Goal: Task Accomplishment & Management: Complete application form

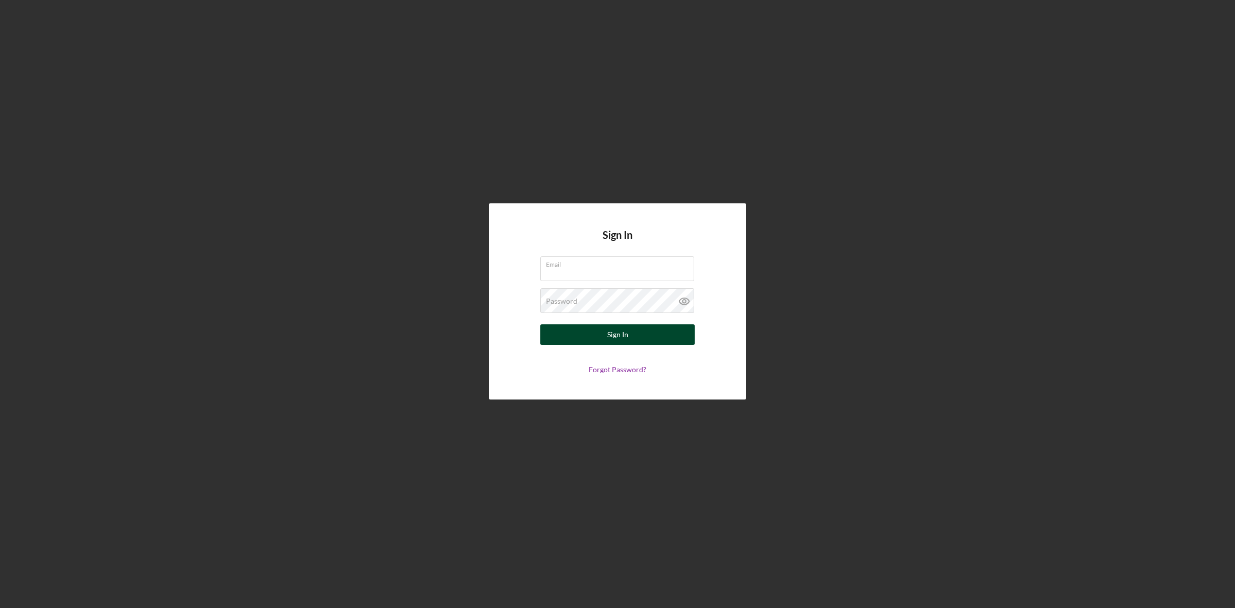
type input "[EMAIL_ADDRESS][DOMAIN_NAME]"
click at [637, 332] on button "Sign In" at bounding box center [617, 334] width 154 height 21
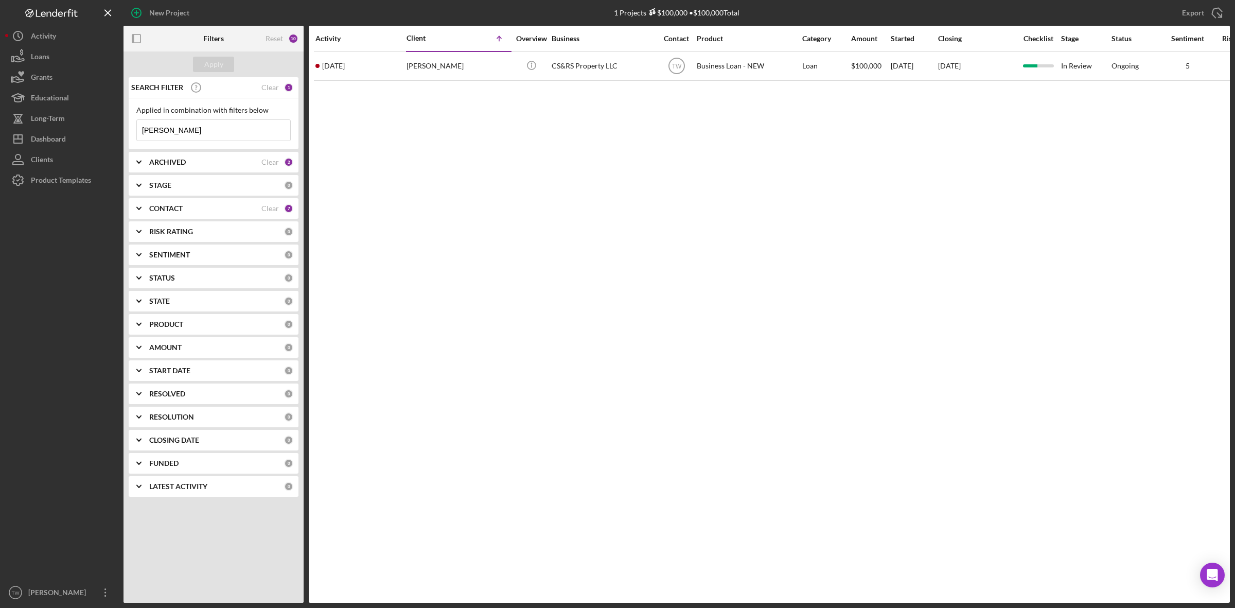
click at [210, 133] on input "[PERSON_NAME]" at bounding box center [213, 130] width 153 height 21
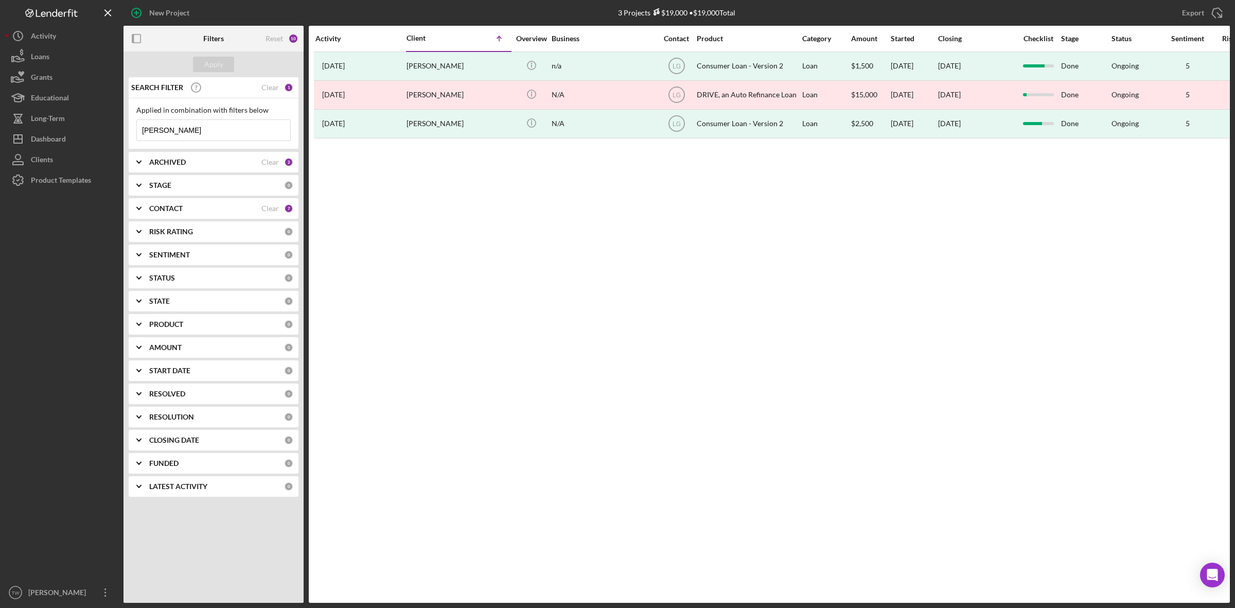
type input "[PERSON_NAME]"
click at [159, 11] on div "New Project" at bounding box center [169, 13] width 40 height 21
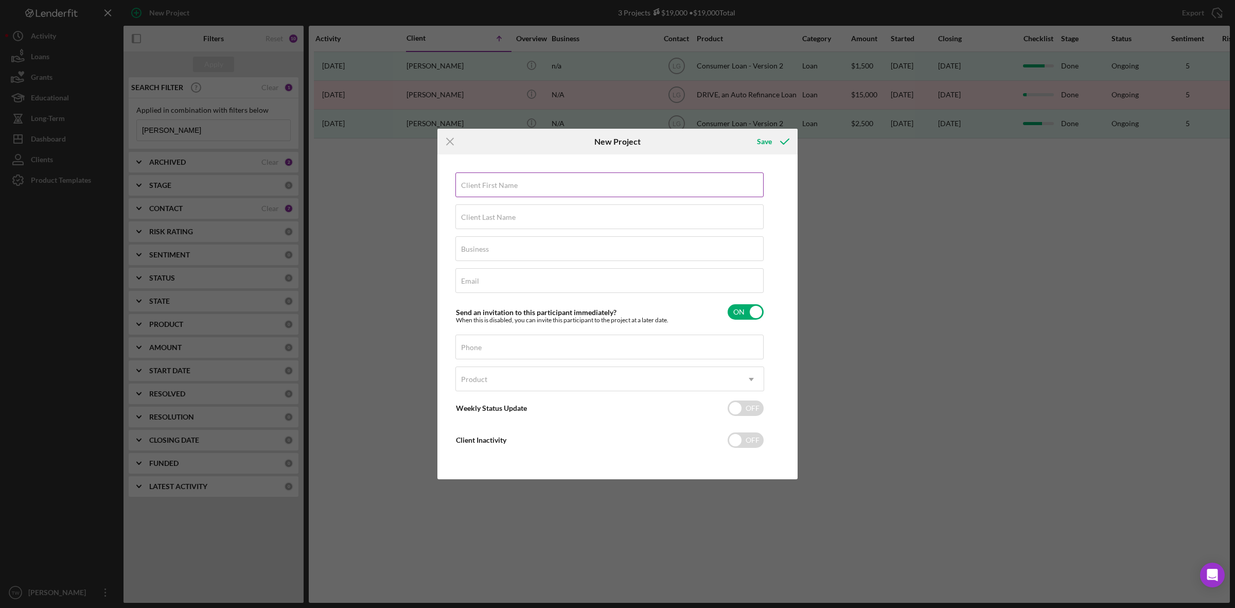
click at [659, 183] on div "Client First Name Required" at bounding box center [609, 185] width 309 height 26
type input "[PERSON_NAME]"
type input "Liddell"
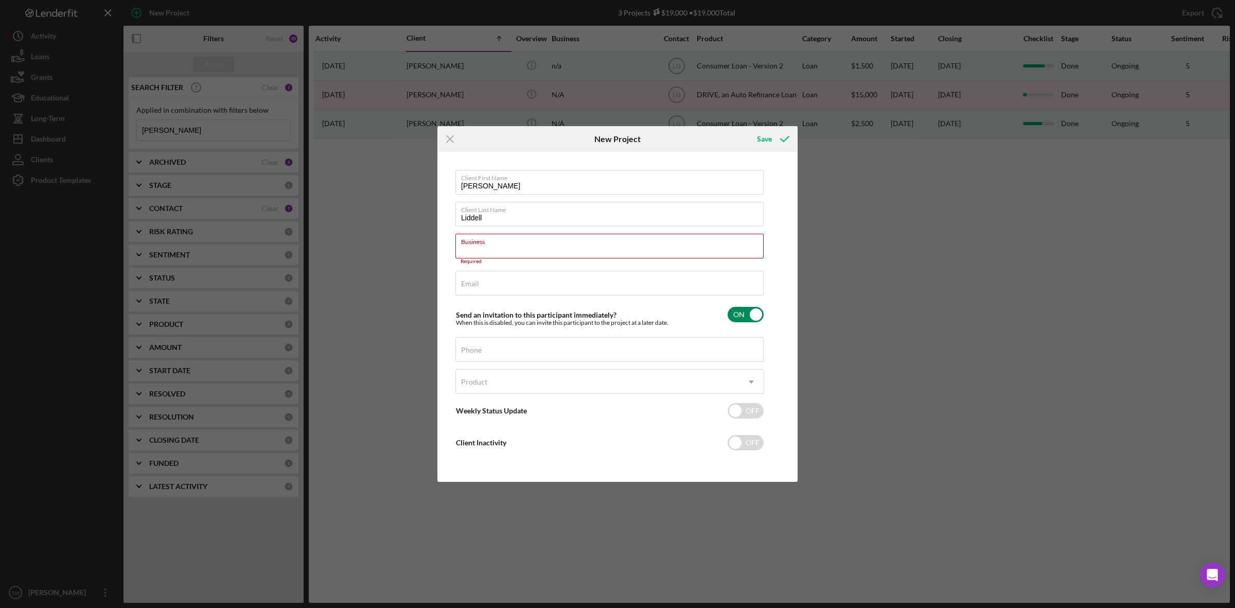
paste input "SERVE CONCIERGE NURSING SCN"
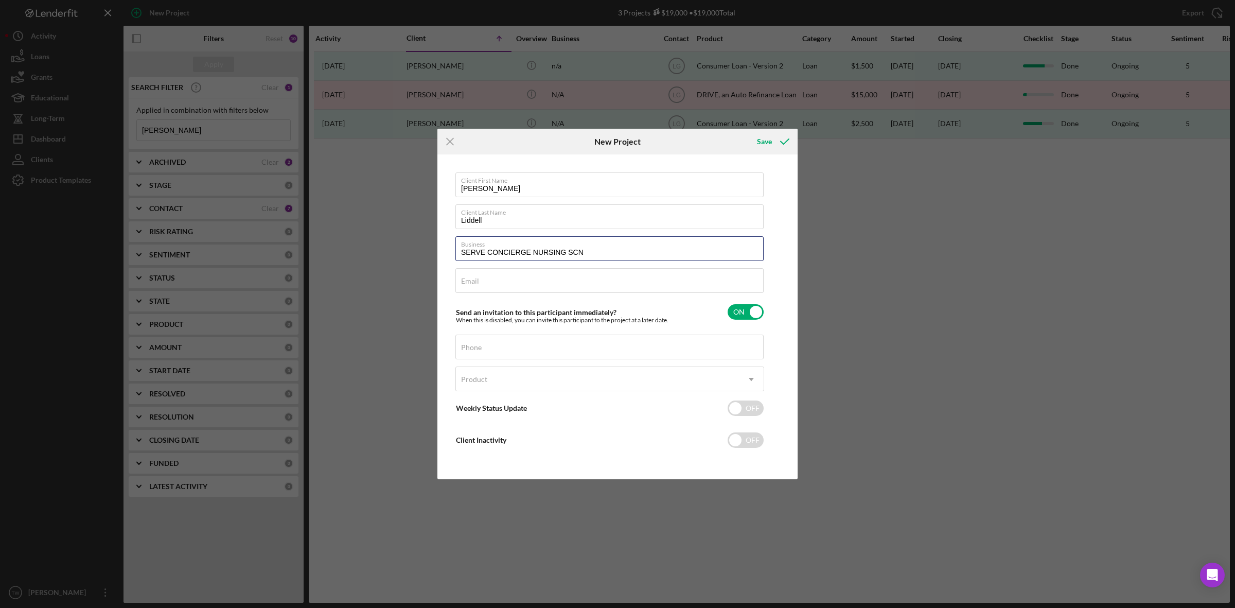
type input "SERVE CONCIERGE NURSING SCN"
click at [505, 286] on input "Email" at bounding box center [609, 280] width 308 height 25
paste input "[PERSON_NAME] <[EMAIL_ADDRESS][DOMAIN_NAME]>"
click at [516, 283] on input "[PERSON_NAME] <[EMAIL_ADDRESS]" at bounding box center [609, 280] width 308 height 25
type input "[EMAIL_ADDRESS]"
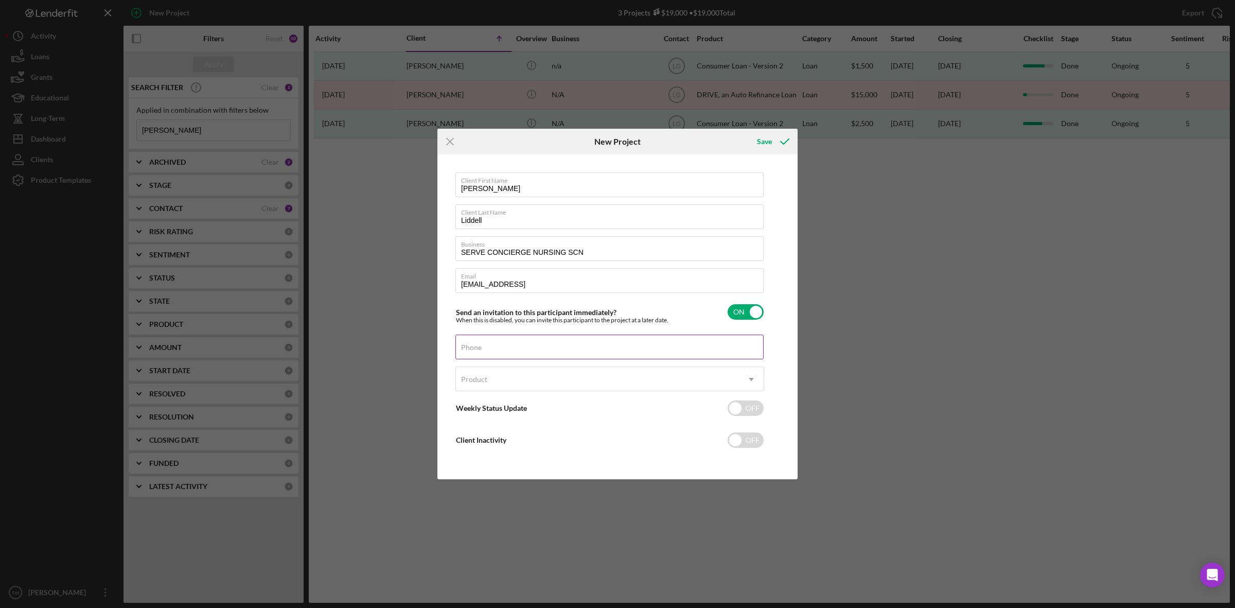
click at [534, 353] on input "Phone" at bounding box center [609, 347] width 308 height 25
type input "[PHONE_NUMBER]"
click at [556, 380] on div "Product" at bounding box center [597, 379] width 283 height 24
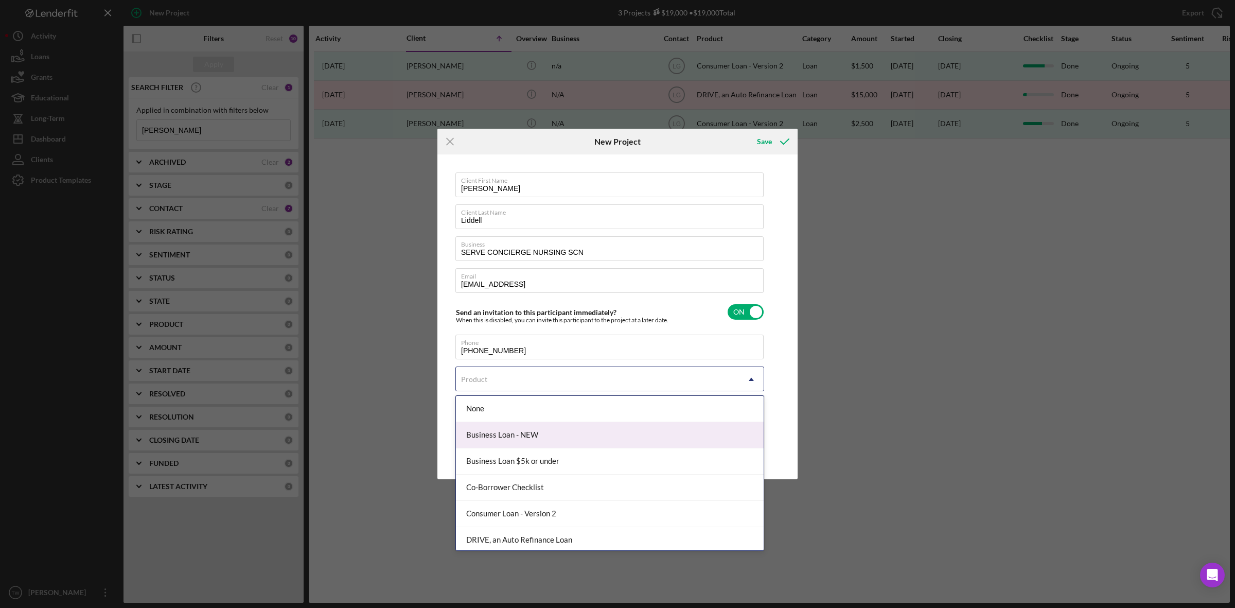
click at [534, 433] on div "Business Loan - NEW" at bounding box center [610, 435] width 308 height 26
checkbox input "true"
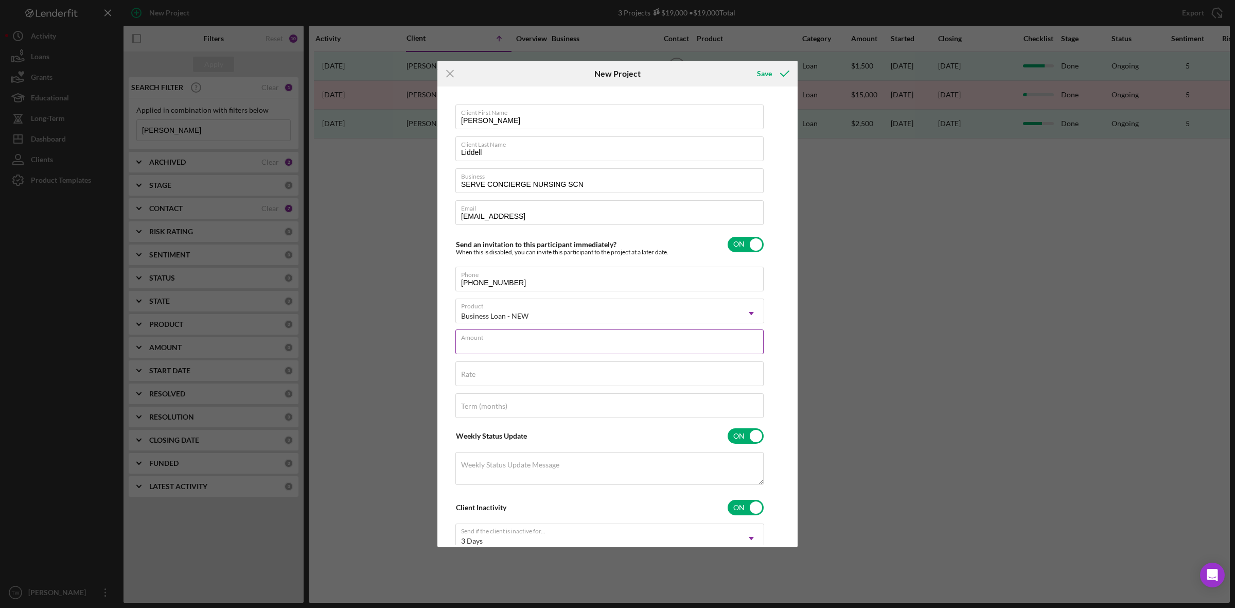
click at [555, 345] on input "Amount" at bounding box center [609, 341] width 308 height 25
type input "$5,000"
type input "8.000%"
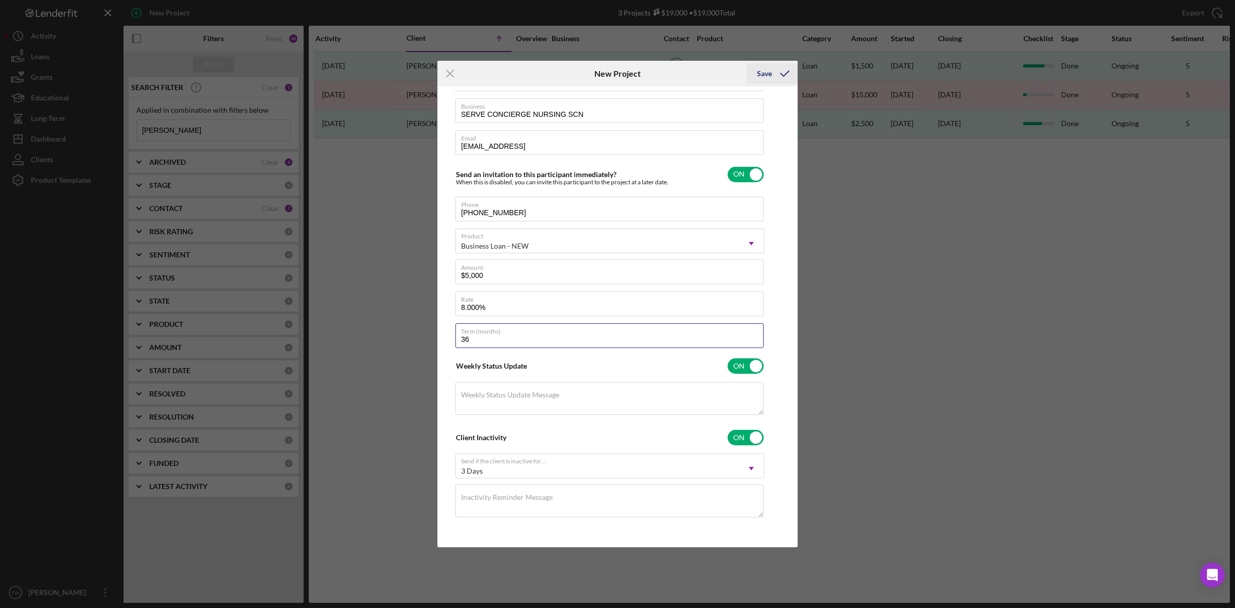
type input "36"
click at [782, 69] on icon "submit" at bounding box center [785, 74] width 26 height 26
checkbox input "false"
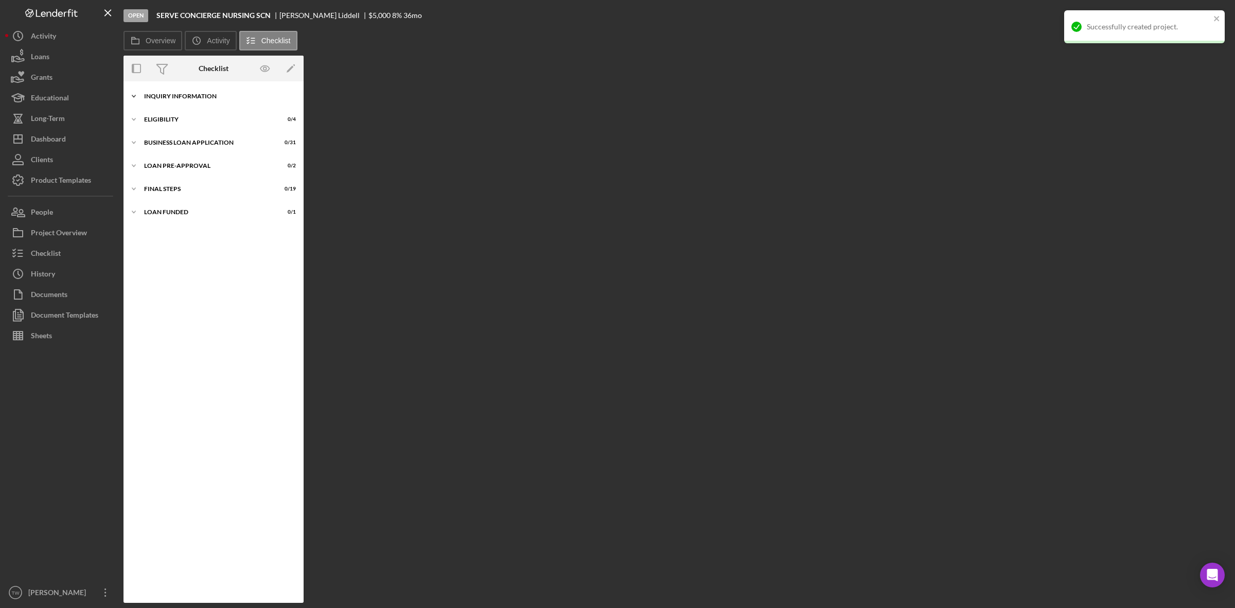
click at [182, 101] on div "Icon/Expander INQUIRY INFORMATION 0 / 11" at bounding box center [214, 96] width 180 height 21
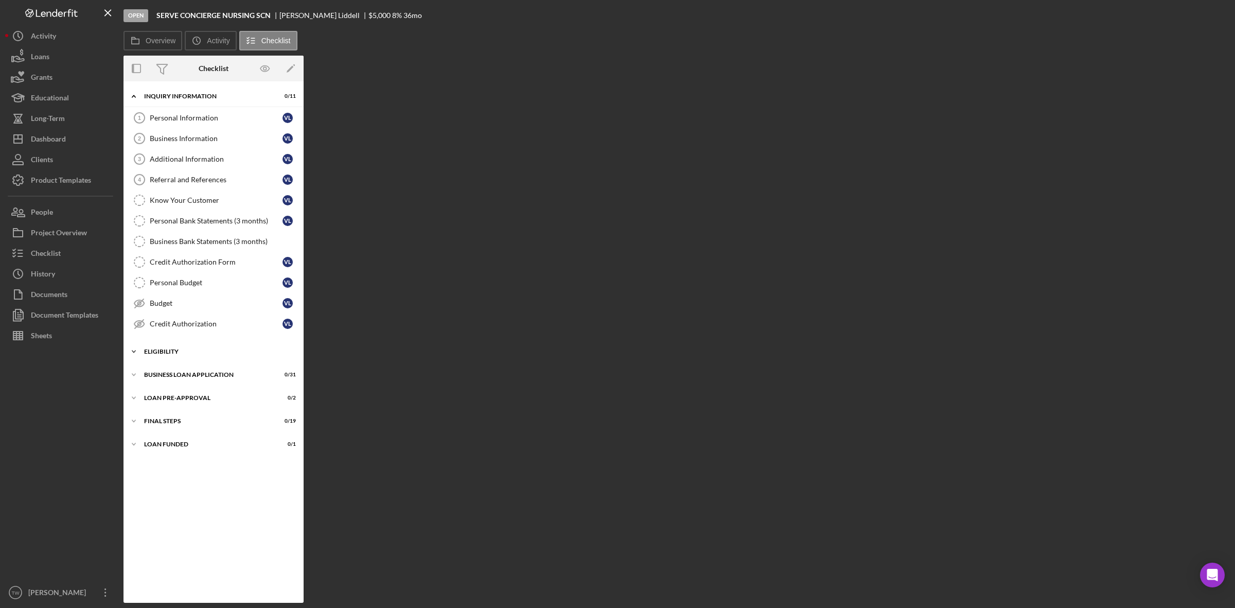
click at [170, 355] on div "ELIGIBILITY" at bounding box center [217, 351] width 147 height 6
click at [166, 381] on link "Credit Report Credit Report [PERSON_NAME]" at bounding box center [214, 373] width 170 height 21
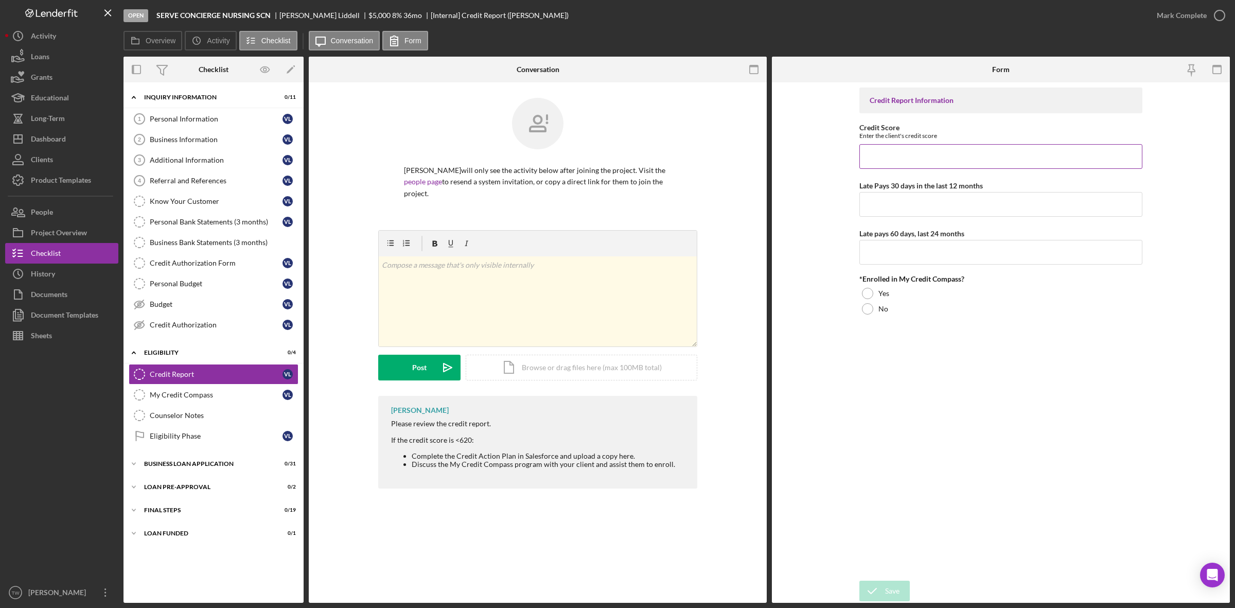
click at [955, 168] on input "Credit Score" at bounding box center [1000, 156] width 283 height 25
type input "615"
type input "1"
type input "0"
click at [863, 286] on div "*Enrolled in My Credit Compass? Yes No" at bounding box center [1000, 296] width 283 height 42
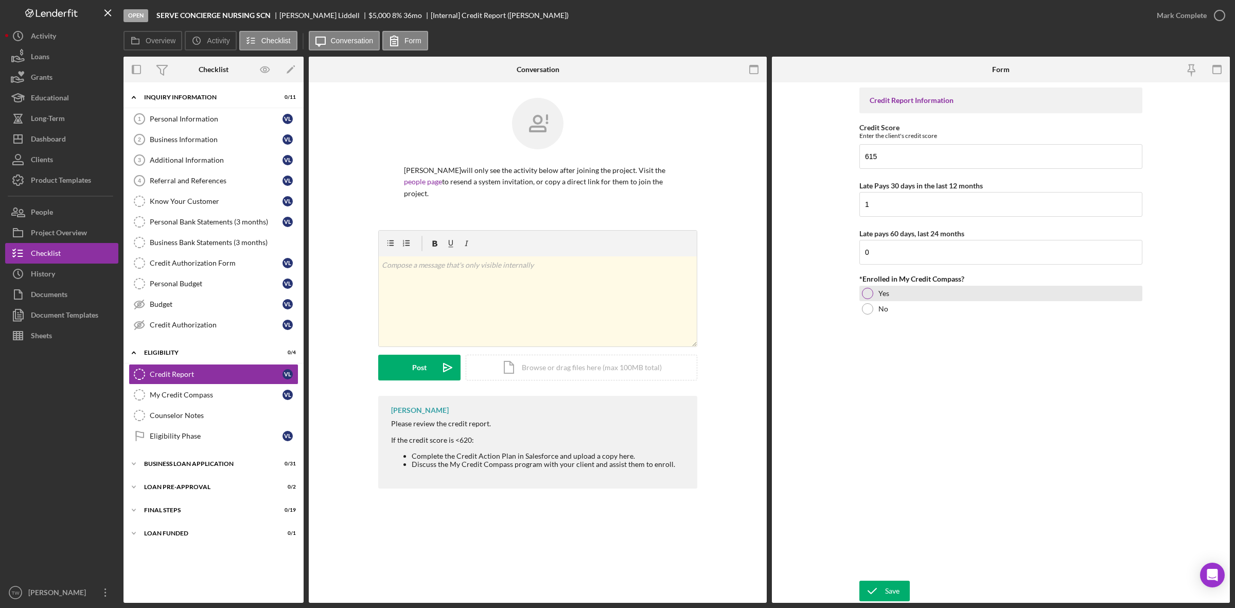
click at [865, 292] on div at bounding box center [867, 293] width 11 height 11
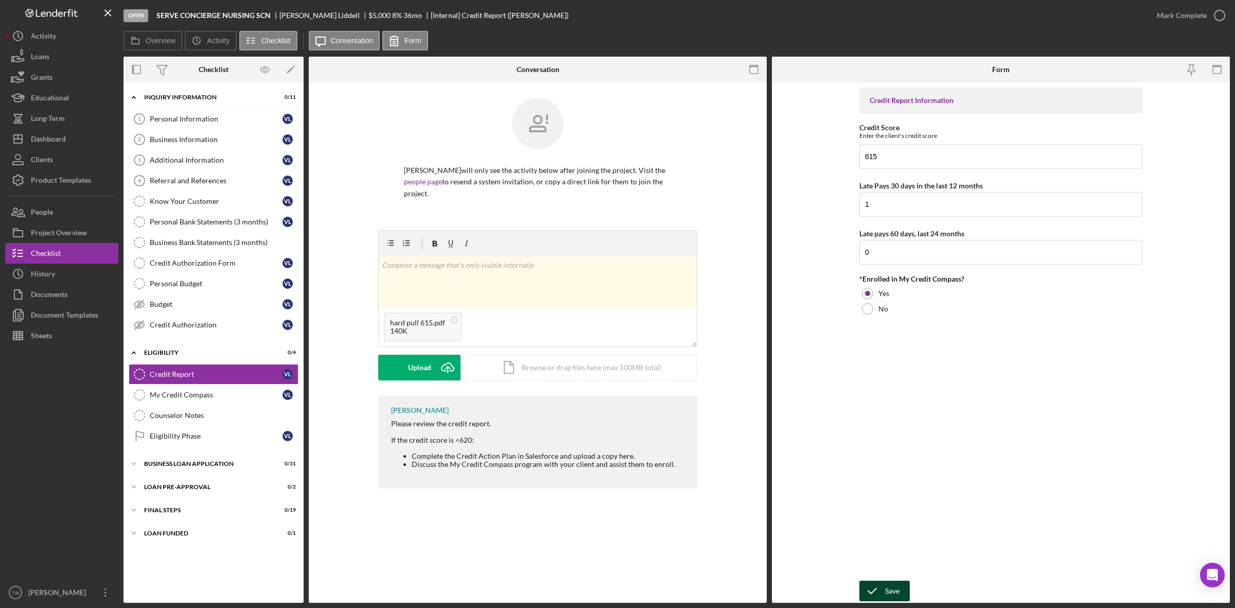
click at [891, 592] on div "Save" at bounding box center [892, 591] width 14 height 21
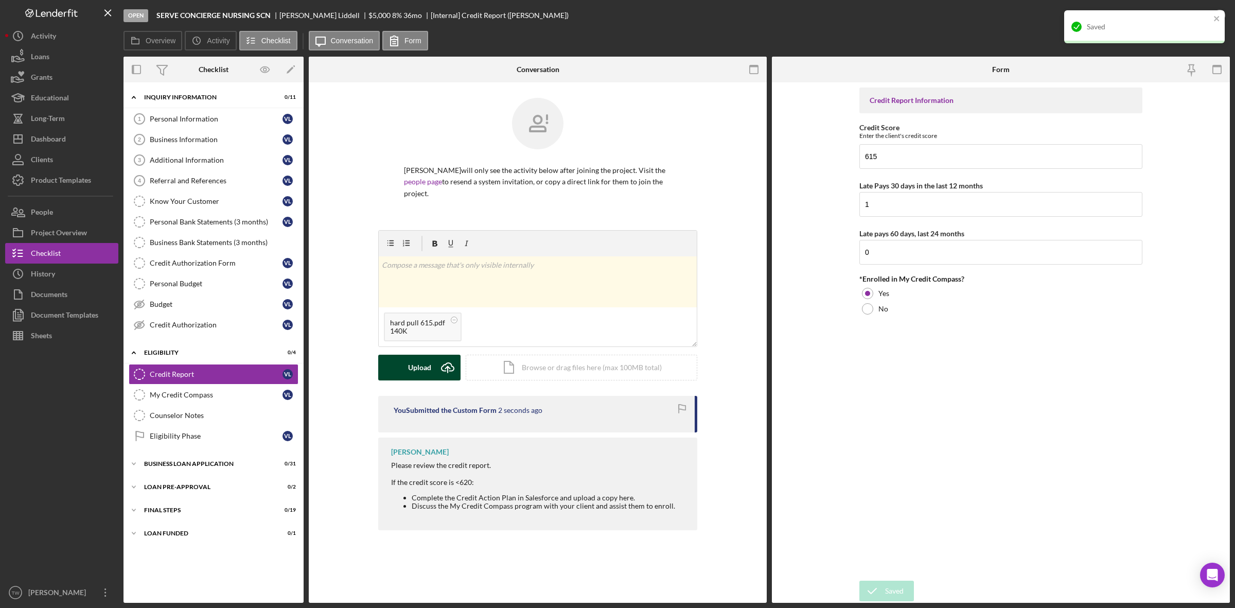
click at [418, 370] on div "Upload" at bounding box center [419, 368] width 23 height 26
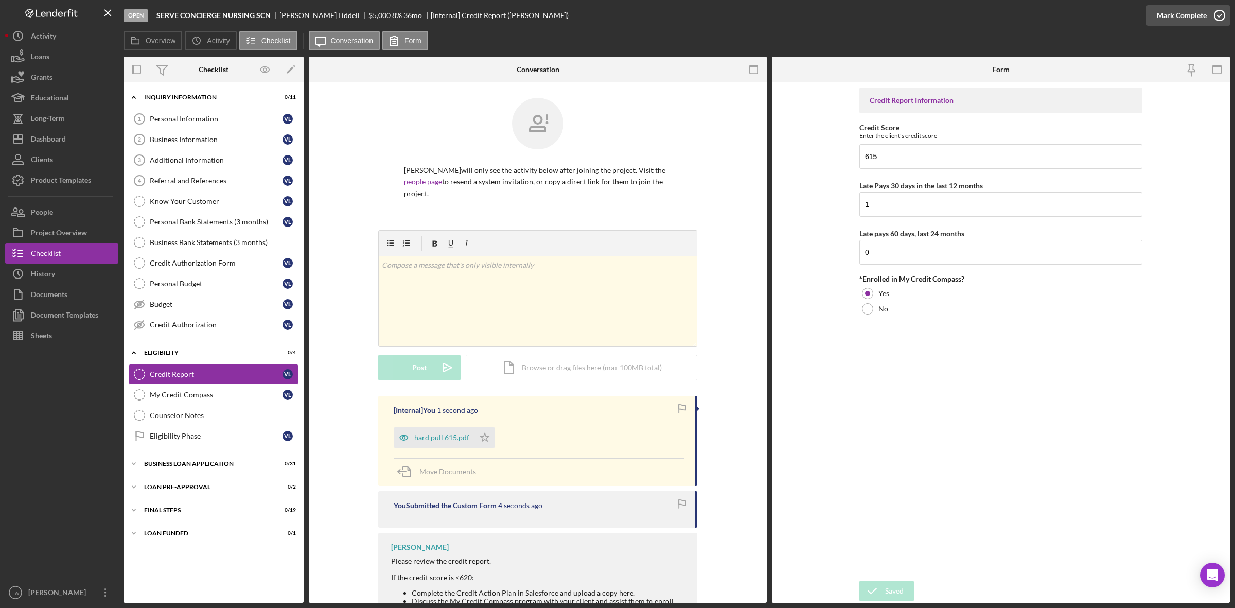
click at [1162, 17] on div "Mark Complete" at bounding box center [1182, 15] width 50 height 21
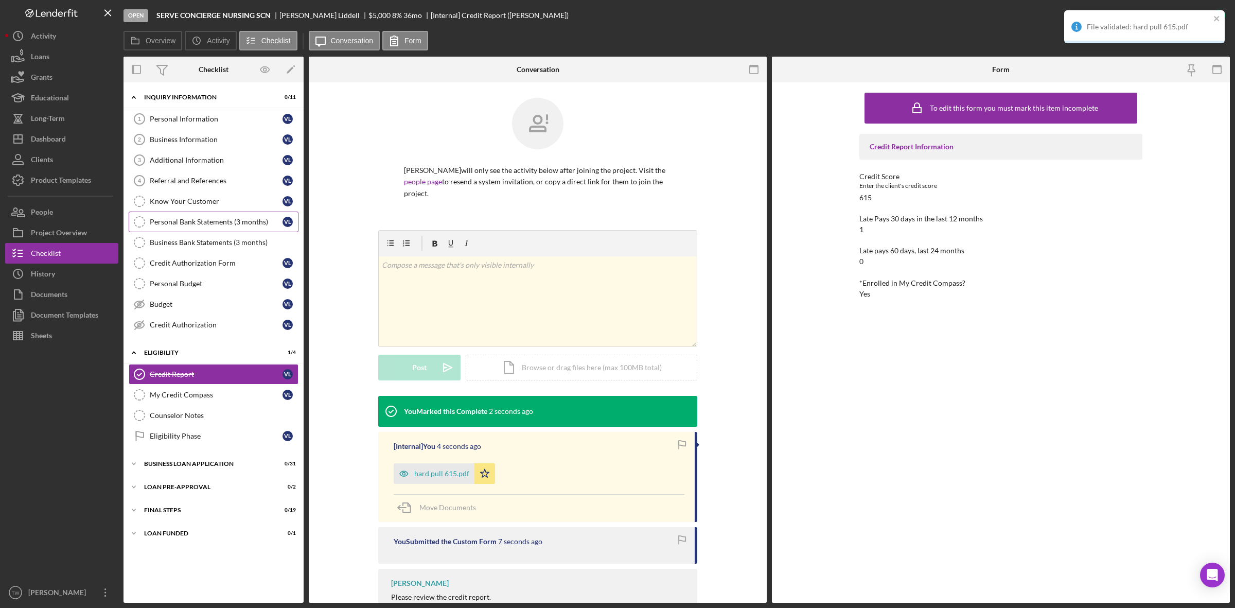
click at [209, 224] on div "Personal Bank Statements (3 months)" at bounding box center [216, 222] width 133 height 8
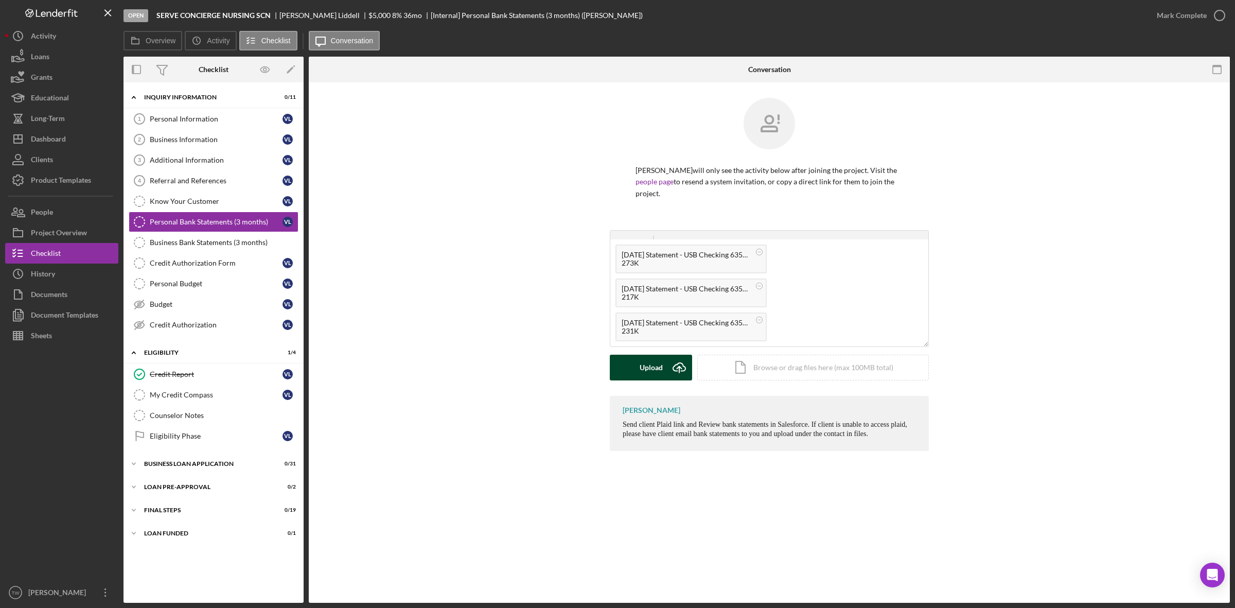
click at [640, 362] on div "Upload" at bounding box center [651, 368] width 23 height 26
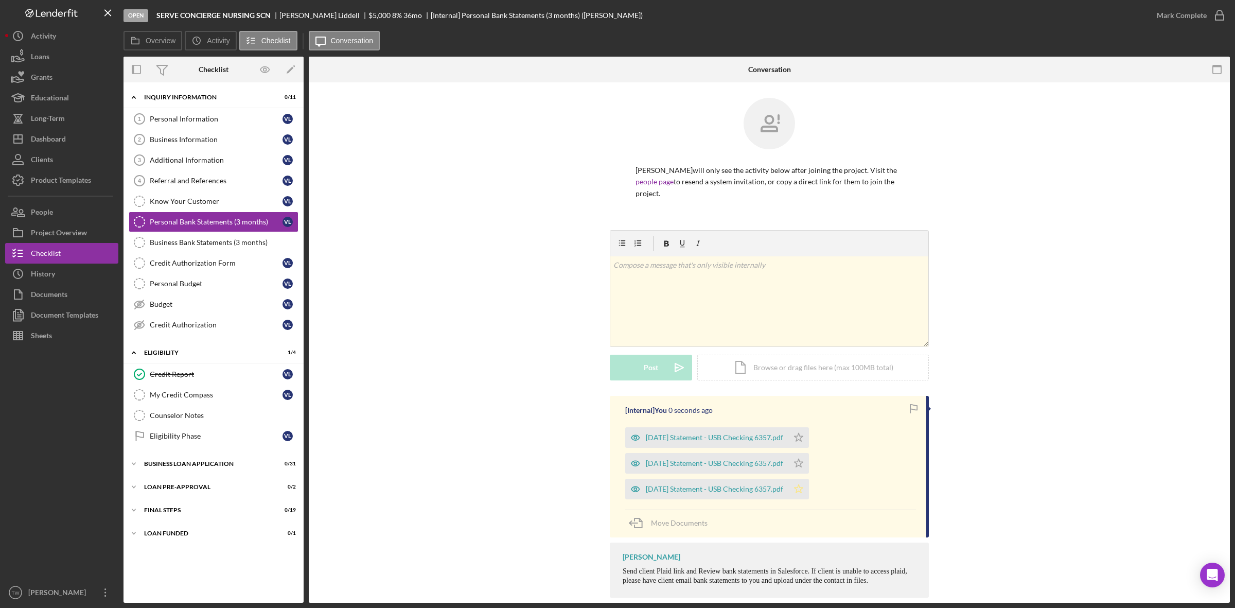
drag, startPoint x: 812, startPoint y: 493, endPoint x: 806, endPoint y: 492, distance: 6.2
click at [806, 492] on icon "Icon/Star" at bounding box center [798, 489] width 21 height 21
click at [809, 459] on icon "Icon/Star" at bounding box center [798, 463] width 21 height 21
click at [809, 431] on icon "Icon/Star" at bounding box center [798, 437] width 21 height 21
click at [1192, 11] on div "Mark Complete" at bounding box center [1182, 15] width 50 height 21
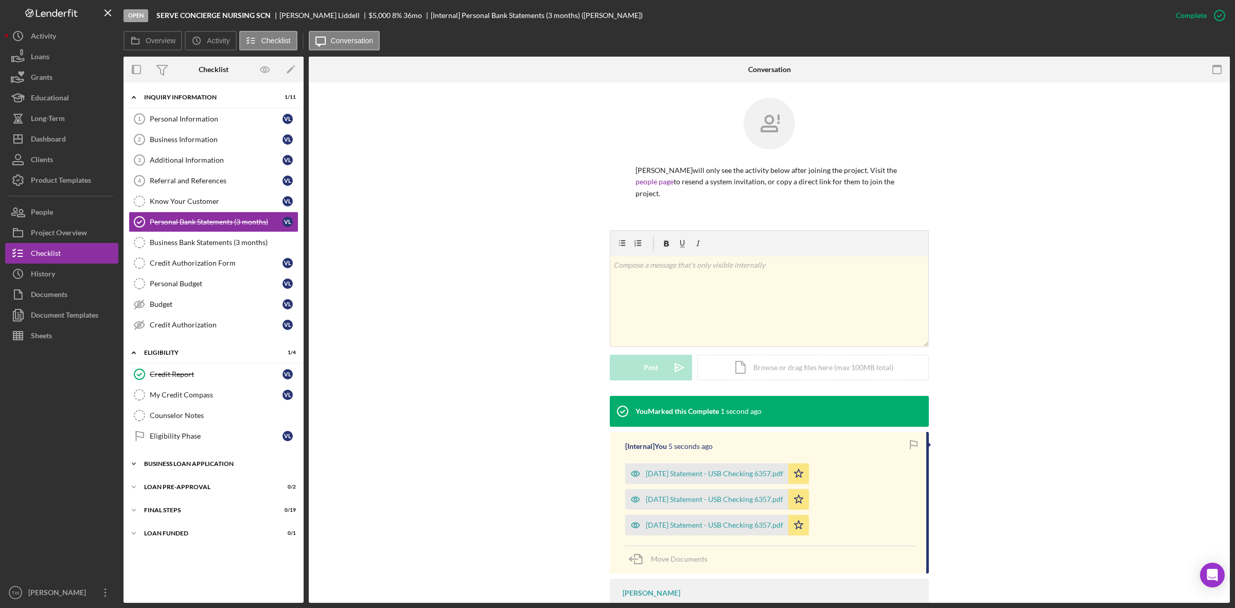
click at [224, 467] on div "BUSINESS LOAN APPLICATION" at bounding box center [217, 464] width 147 height 6
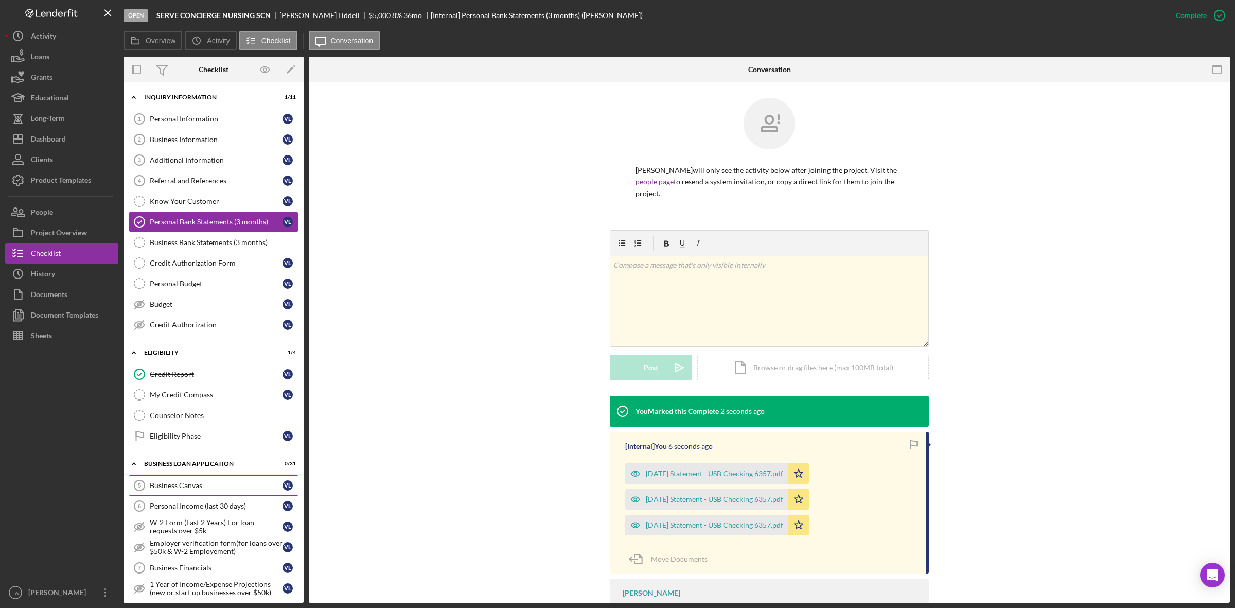
scroll to position [64, 0]
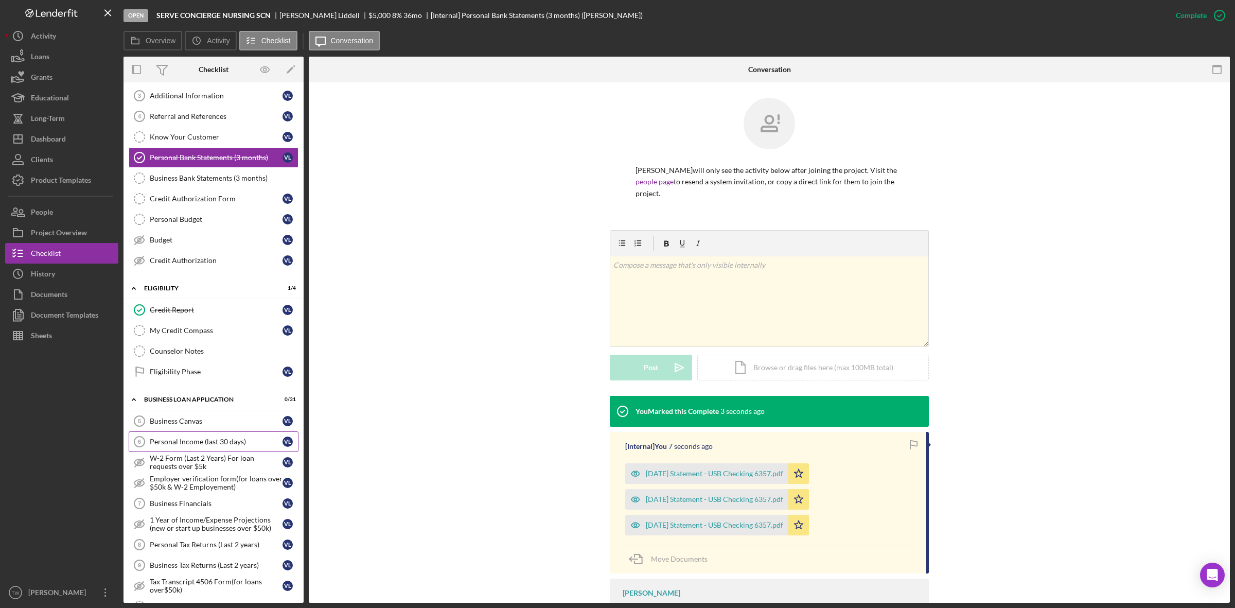
click at [190, 451] on link "Personal Income (last 30 days) 6 Personal Income (last 30 days) [PERSON_NAME]" at bounding box center [214, 441] width 170 height 21
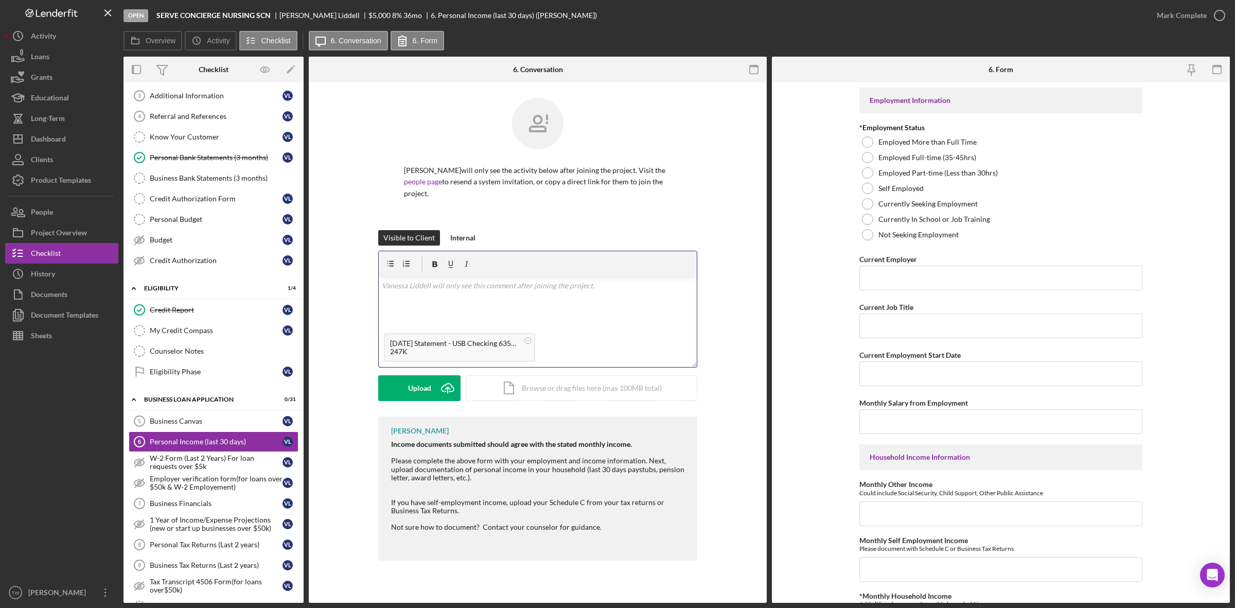
click at [538, 314] on div "v Color teal Color pink Remove color Add row above Add row below Add column bef…" at bounding box center [538, 302] width 318 height 51
click at [419, 379] on div "Save" at bounding box center [419, 388] width 15 height 26
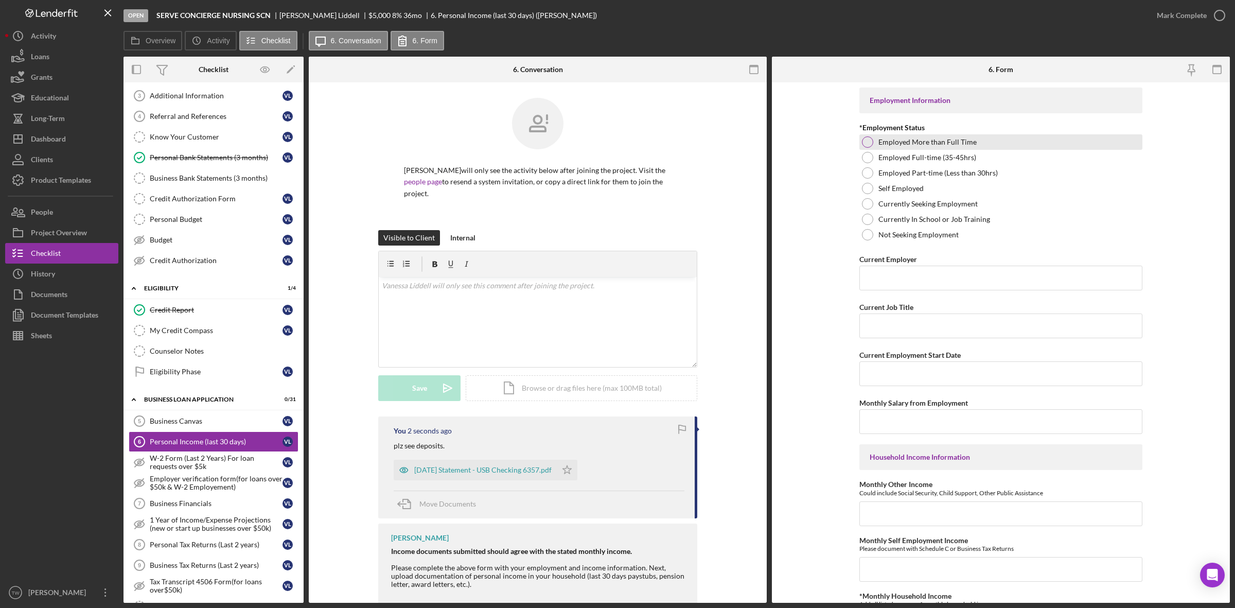
click at [879, 134] on div "Employed More than Full Time" at bounding box center [1000, 141] width 283 height 15
click at [908, 273] on input "Current Employer" at bounding box center [1000, 278] width 283 height 25
type input "s"
type input "employer"
type input "nurse"
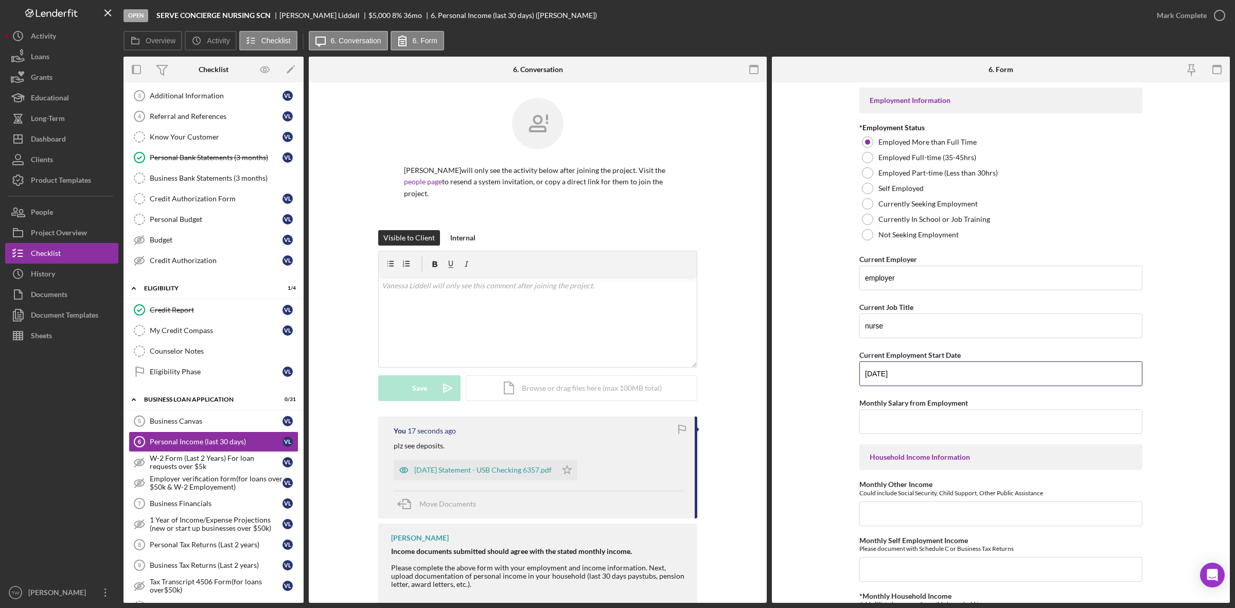
type input "[DATE]"
type input "$7"
type input "$6,500"
type input "$0"
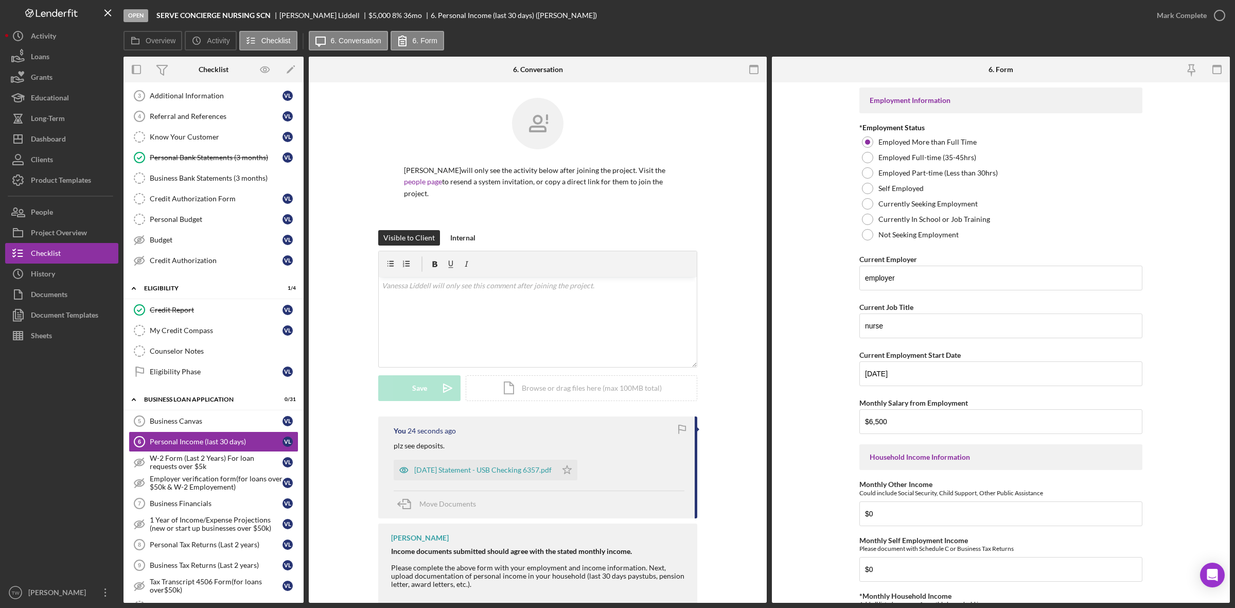
scroll to position [284, 0]
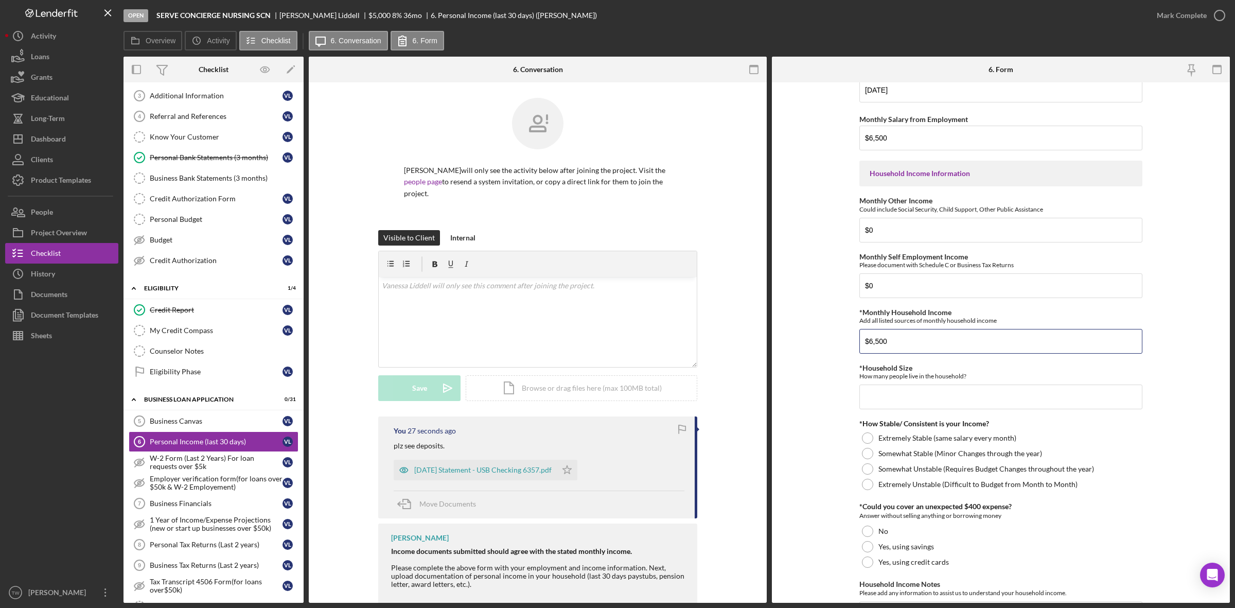
type input "$6,500"
type input "1"
click at [927, 444] on div "Extremely Stable (same salary every month)" at bounding box center [1000, 437] width 283 height 15
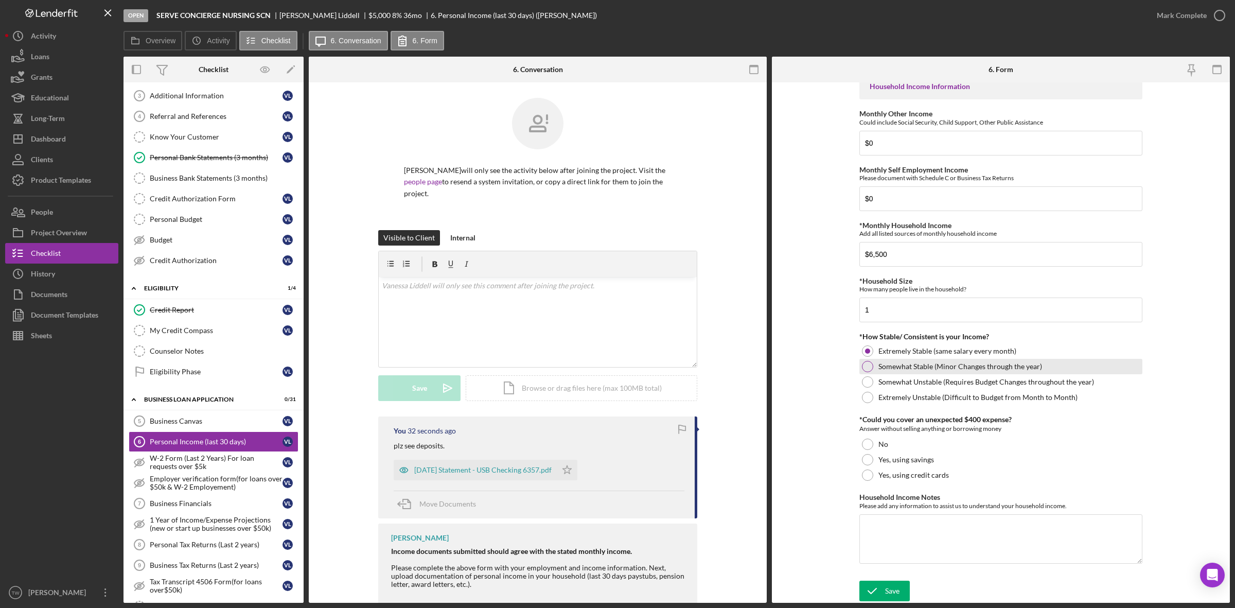
click at [903, 360] on div "Somewhat Stable (Minor Changes through the year)" at bounding box center [1000, 366] width 283 height 15
click at [905, 350] on label "Extremely Stable (same salary every month)" at bounding box center [947, 351] width 138 height 8
click at [881, 456] on label "Yes, using savings" at bounding box center [906, 459] width 56 height 8
click at [888, 525] on textarea "Household Income Notes" at bounding box center [1000, 538] width 283 height 49
type textarea "0"
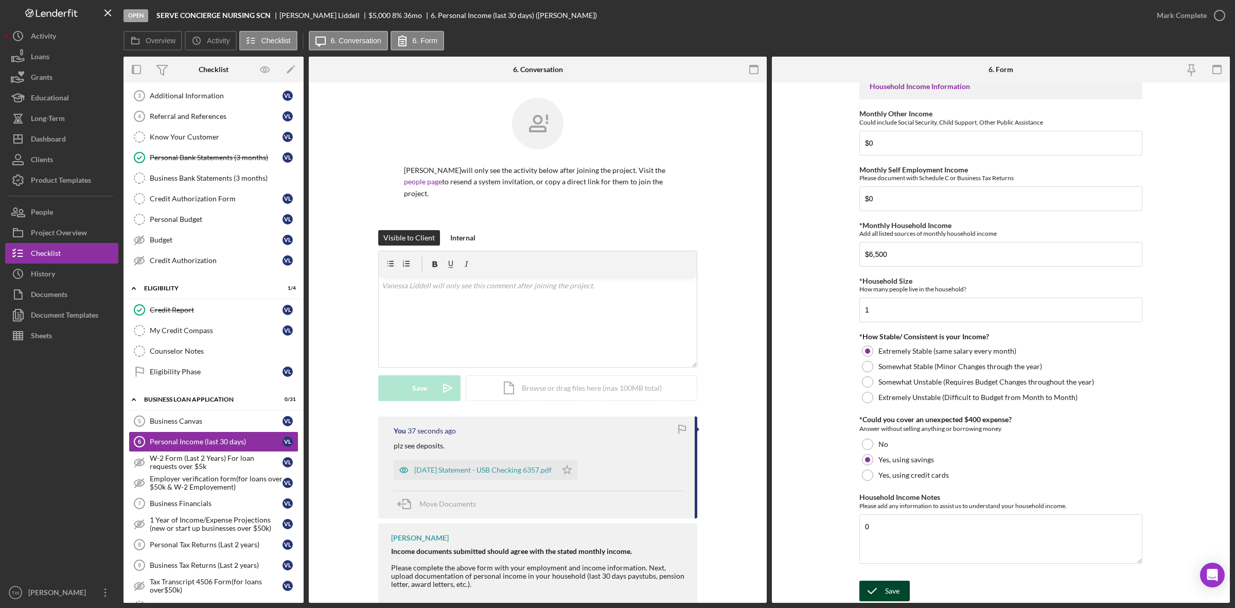
click at [896, 583] on div "Save" at bounding box center [892, 591] width 14 height 21
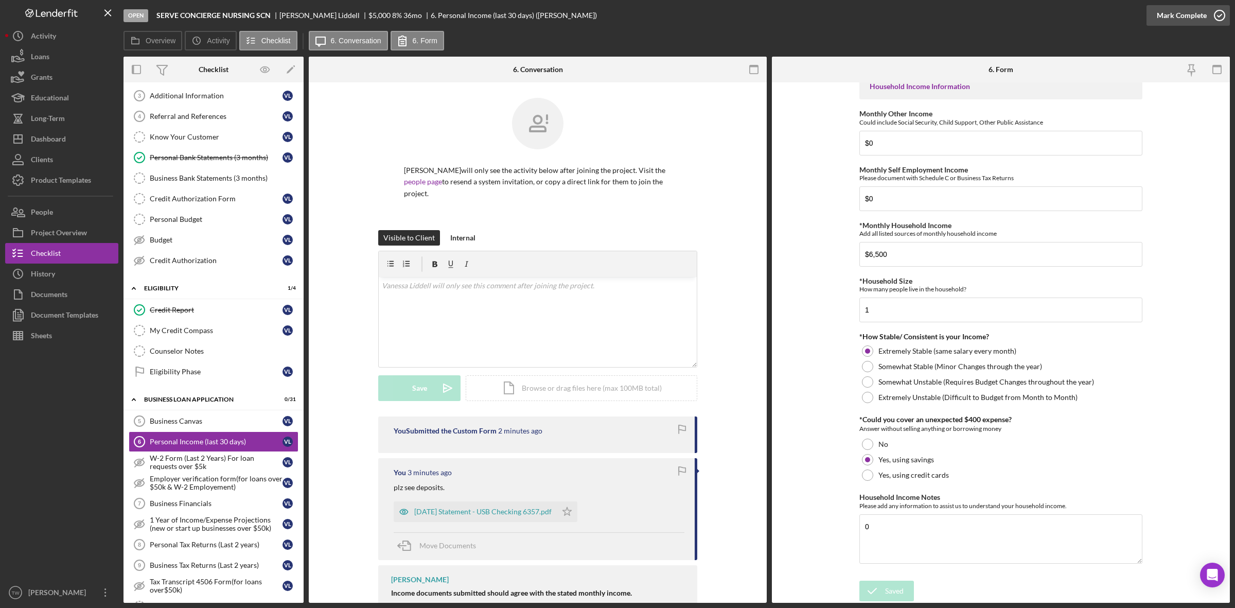
click at [1177, 14] on div "Mark Complete" at bounding box center [1182, 15] width 50 height 21
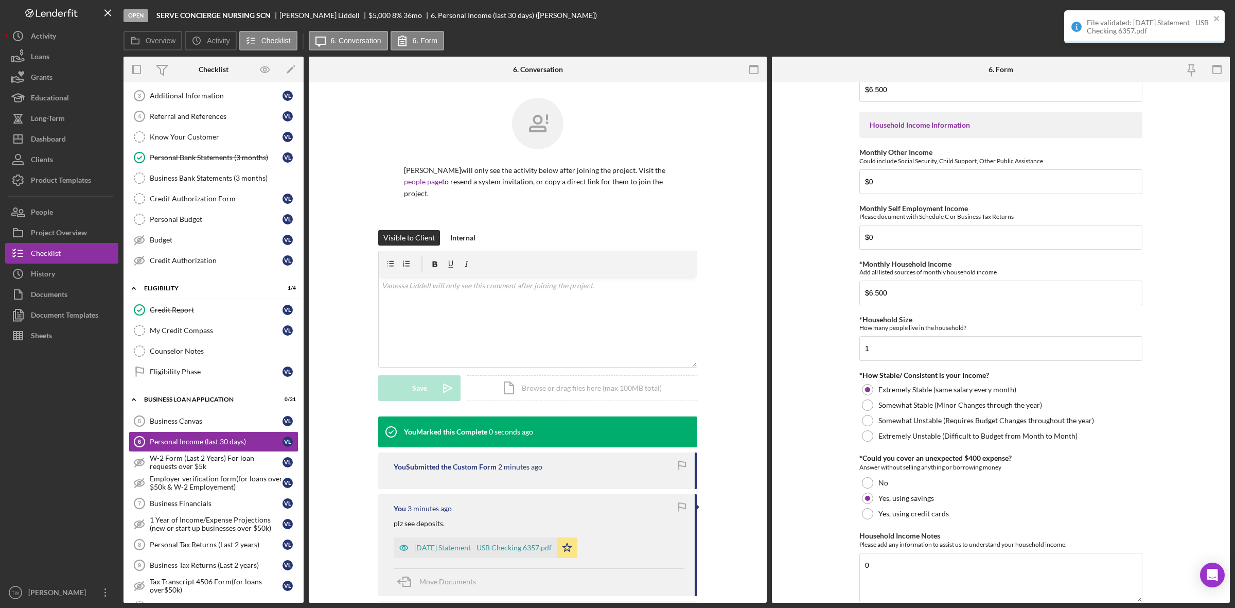
scroll to position [414, 0]
